Goal: Task Accomplishment & Management: Manage account settings

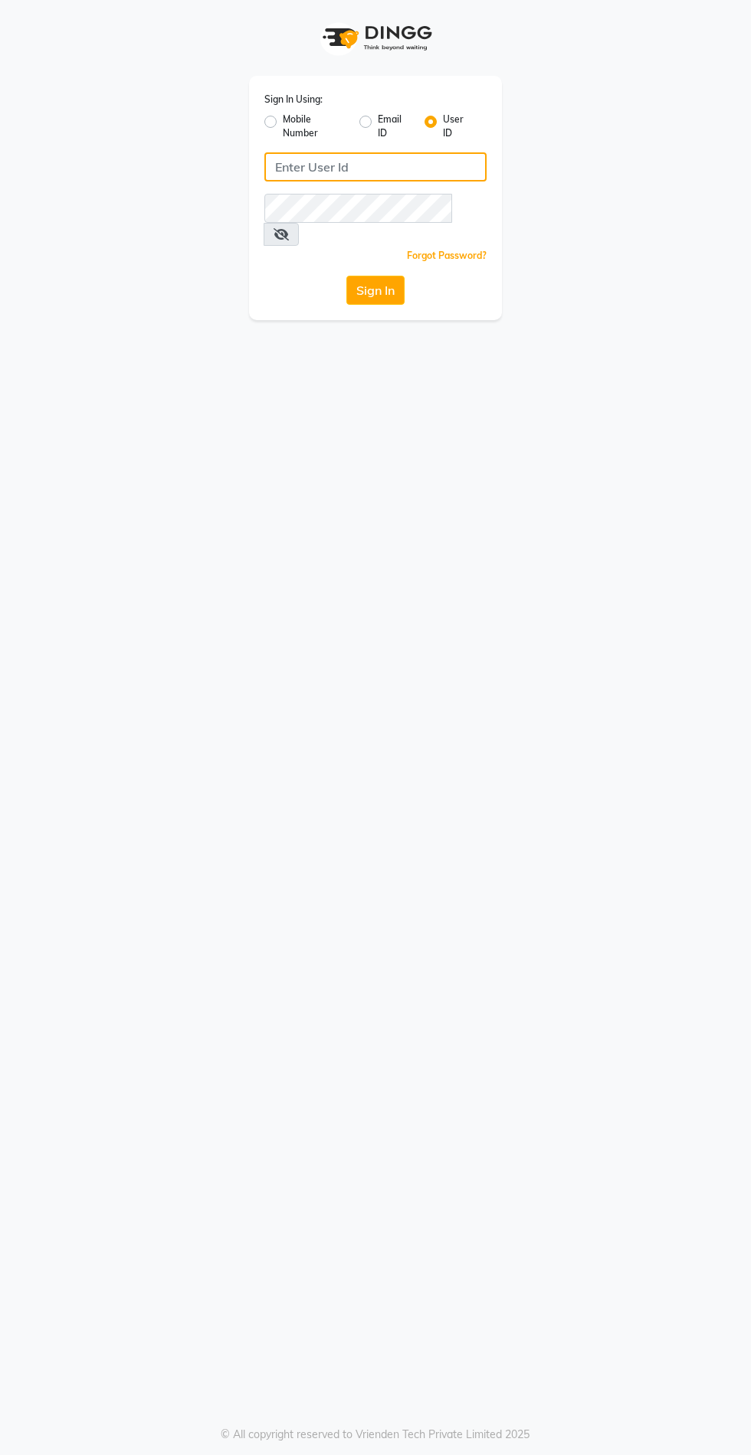
click at [311, 172] on input "Username" at bounding box center [375, 166] width 222 height 29
type input "sevensalon"
click at [346, 276] on button "Sign In" at bounding box center [375, 290] width 58 height 29
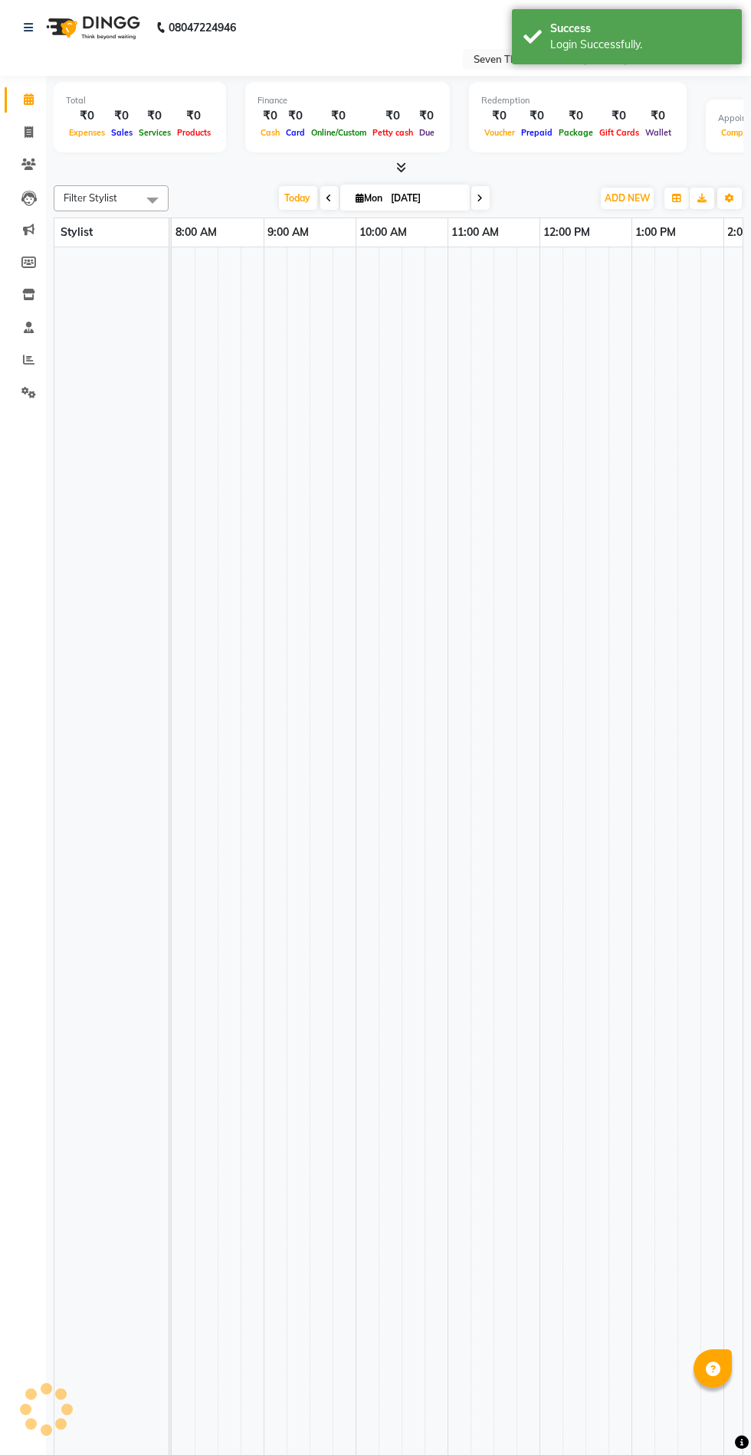
select select "en"
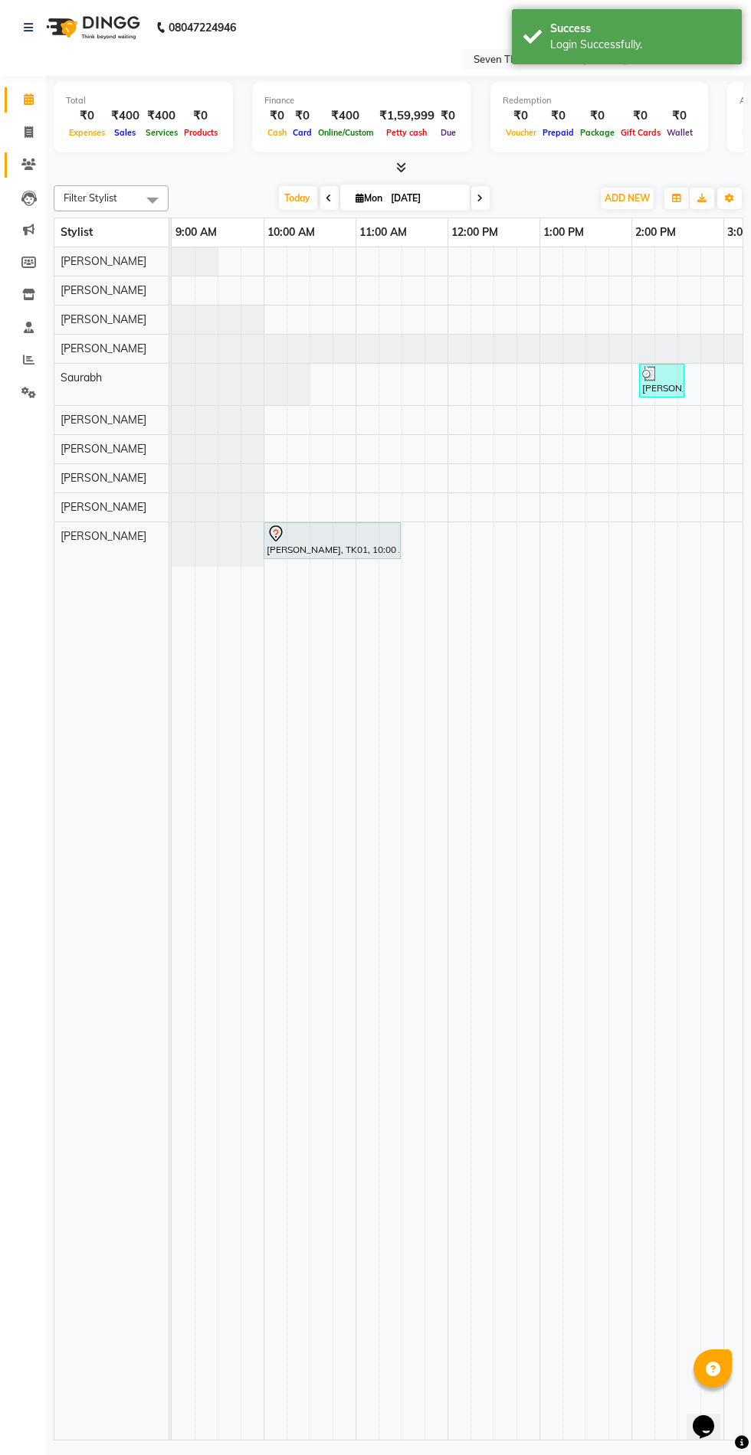
click at [21, 169] on icon at bounding box center [28, 164] width 15 height 11
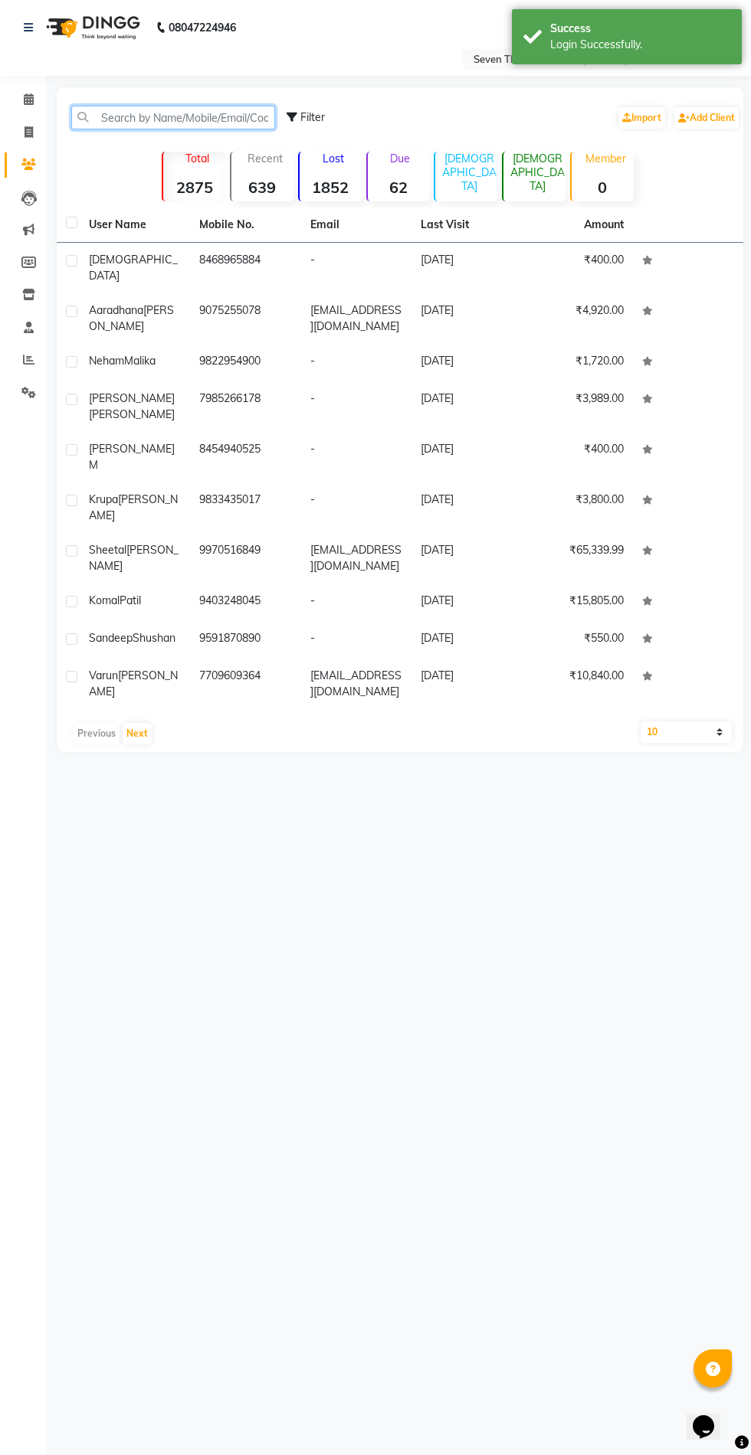
click at [129, 117] on input "text" at bounding box center [173, 118] width 204 height 24
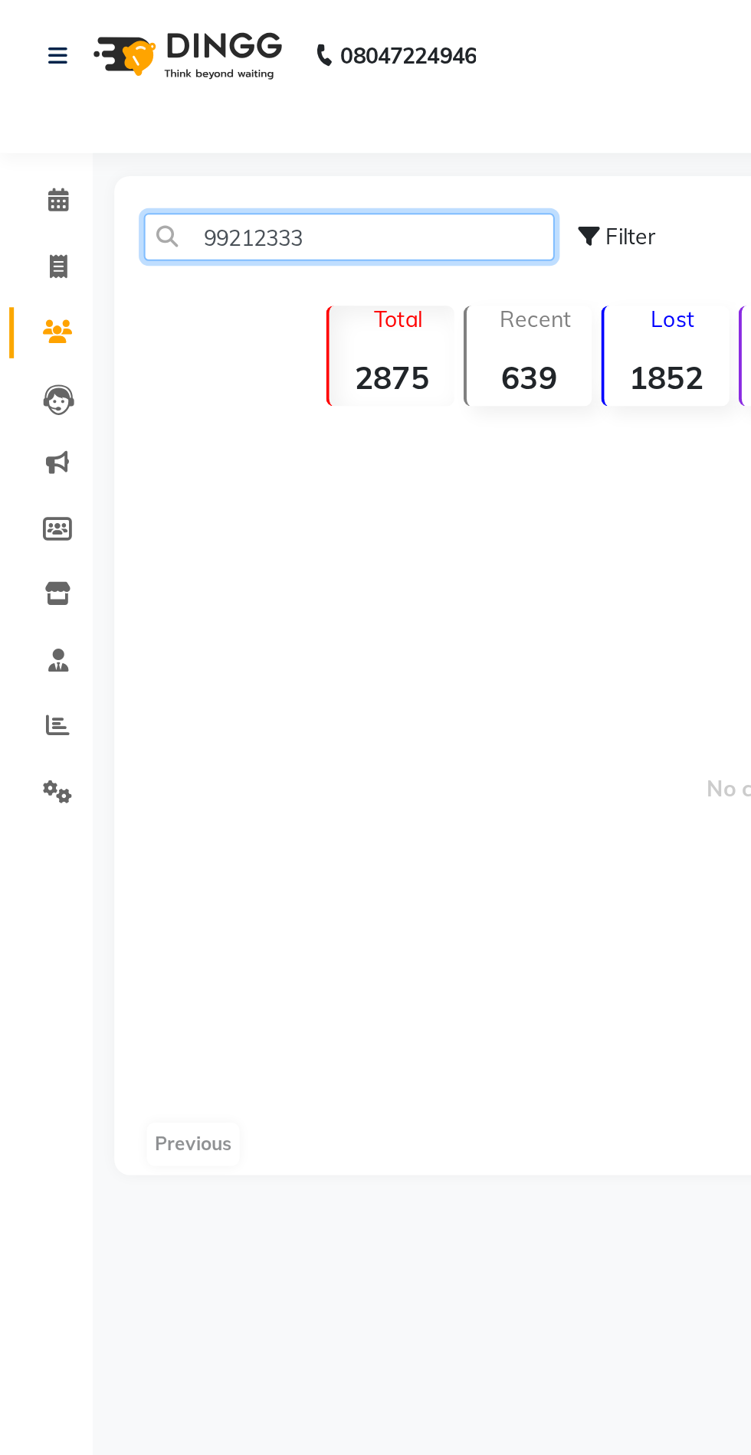
type input "99212333"
